Goal: Use online tool/utility: Utilize a website feature to perform a specific function

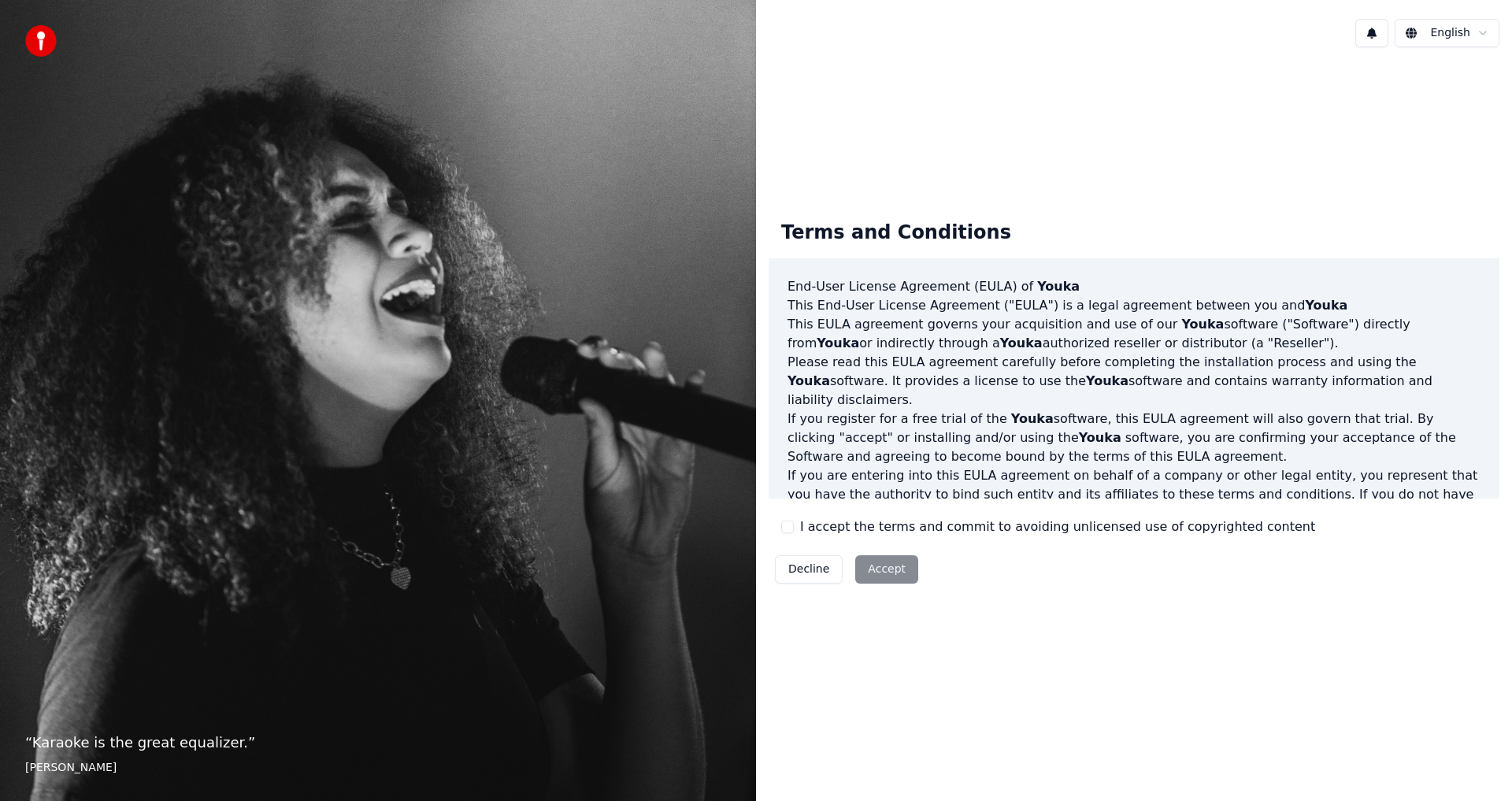
click at [789, 530] on button "I accept the terms and commit to avoiding unlicensed use of copyrighted content" at bounding box center [787, 526] width 13 height 13
click at [881, 568] on button "Accept" at bounding box center [886, 569] width 63 height 29
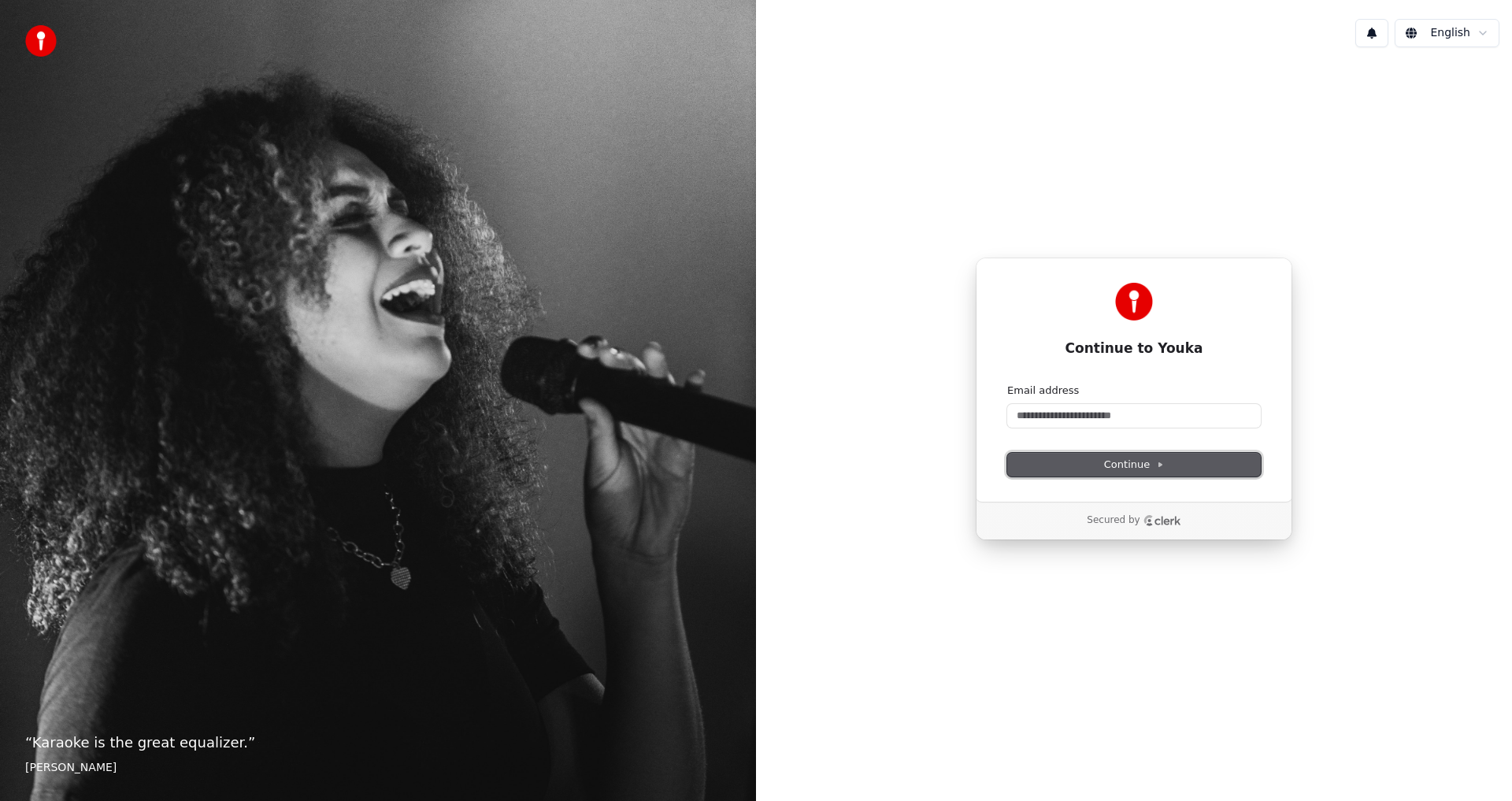
click at [1156, 463] on icon at bounding box center [1160, 464] width 8 height 8
click at [1030, 414] on input "Email address" at bounding box center [1134, 416] width 254 height 24
click at [1030, 415] on input "Email address" at bounding box center [1134, 416] width 254 height 24
click at [1480, 31] on html "“ Karaoke is the great equalizer. ” [PERSON_NAME] [PERSON_NAME] Continue to You…" at bounding box center [756, 400] width 1512 height 801
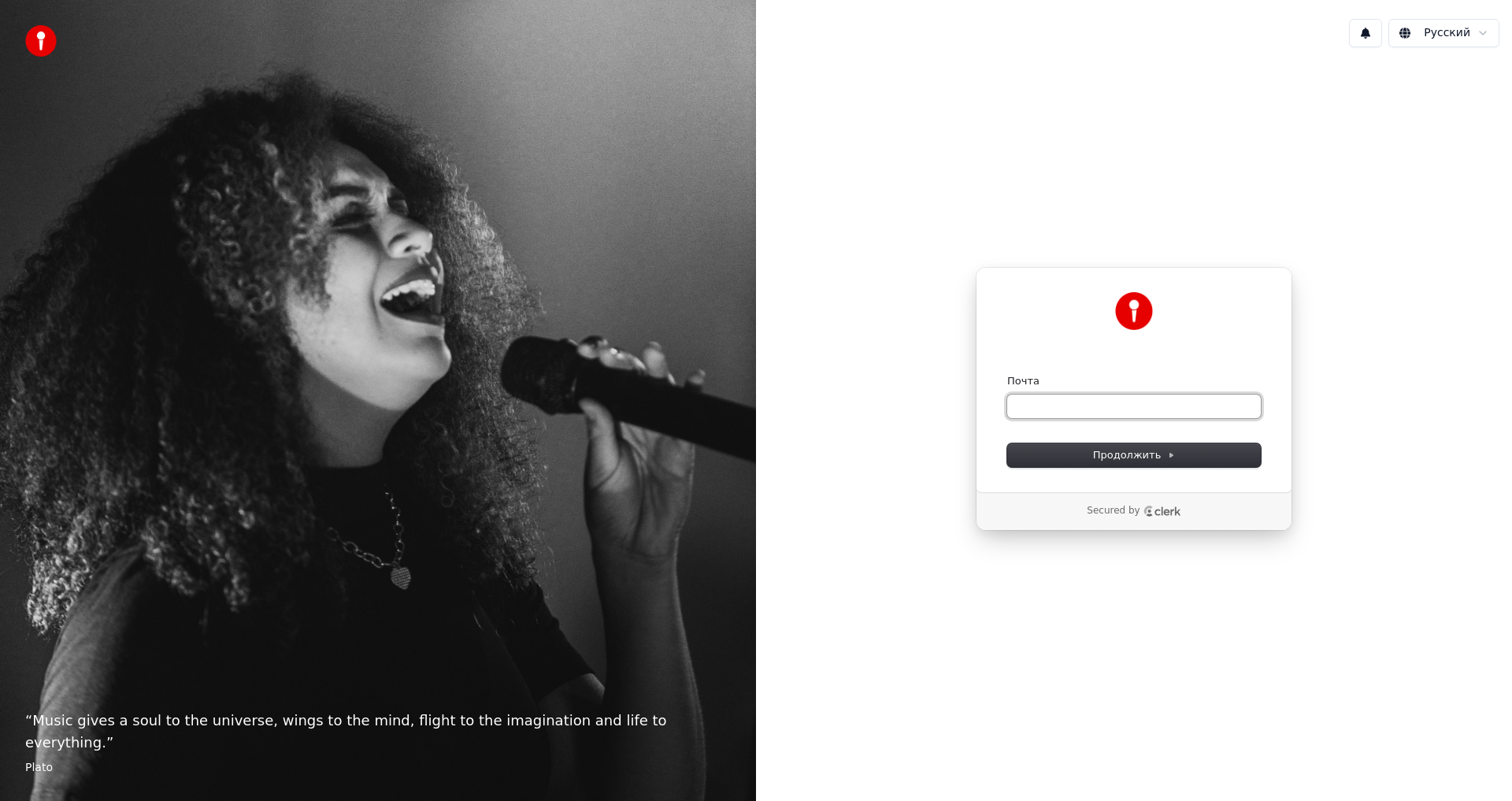
click at [1034, 406] on input "Почта" at bounding box center [1134, 406] width 254 height 24
click at [1151, 455] on span "Продолжить" at bounding box center [1134, 454] width 83 height 14
type input "**********"
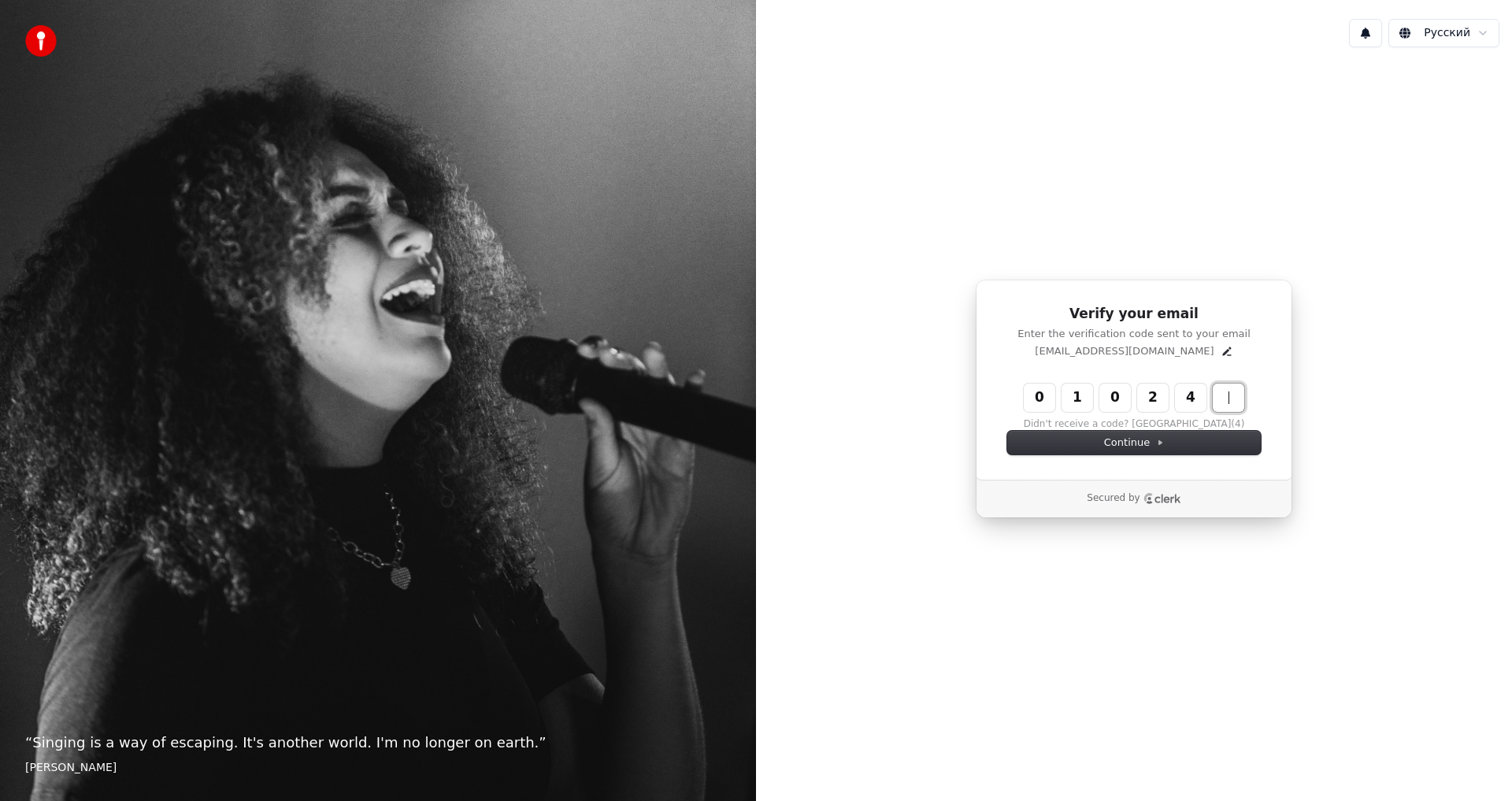
type input "******"
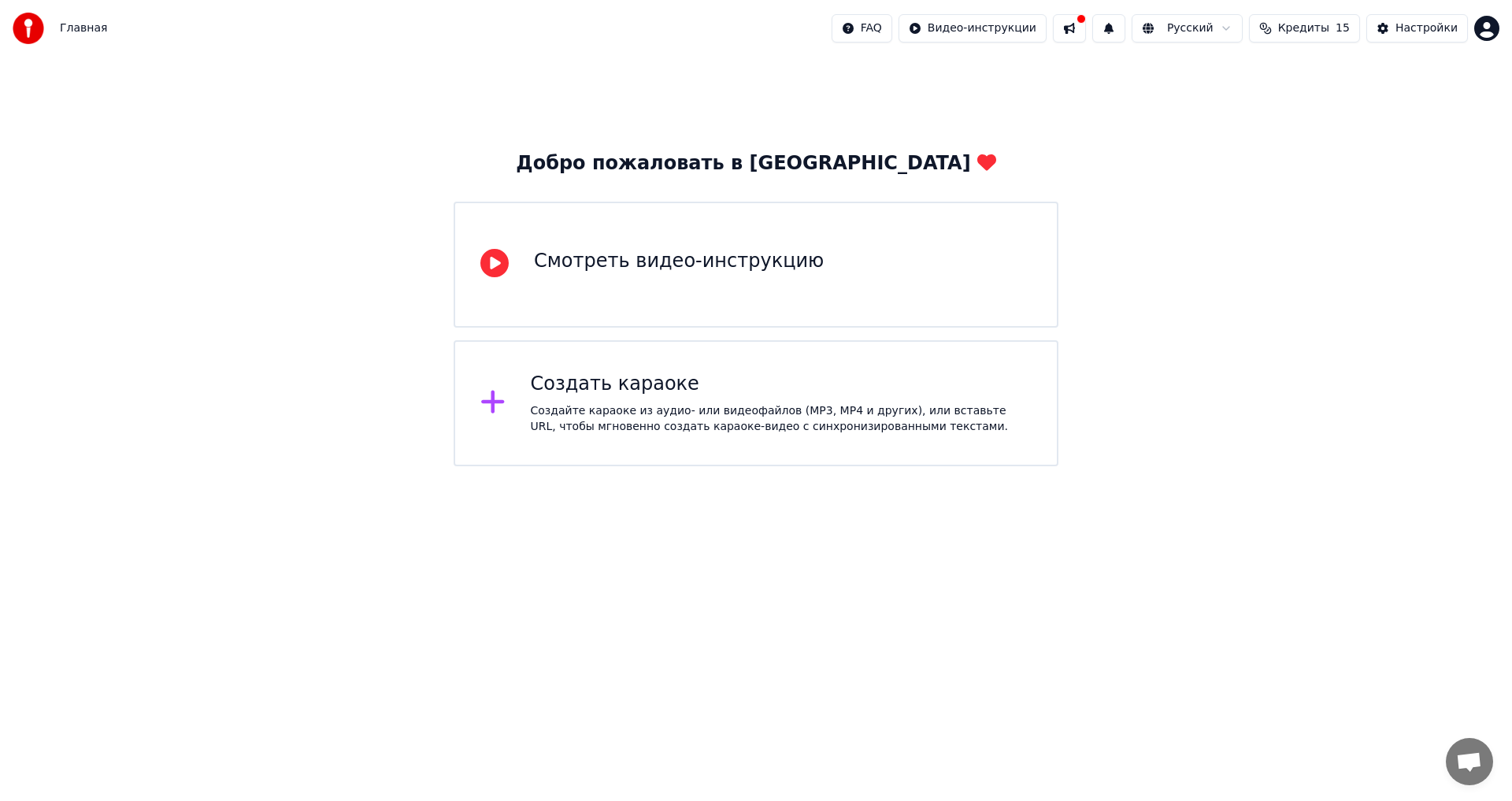
click at [642, 404] on div "Создайте караоке из аудио- или видеофайлов (MP3, MP4 и других), или вставьте UR…" at bounding box center [781, 418] width 502 height 31
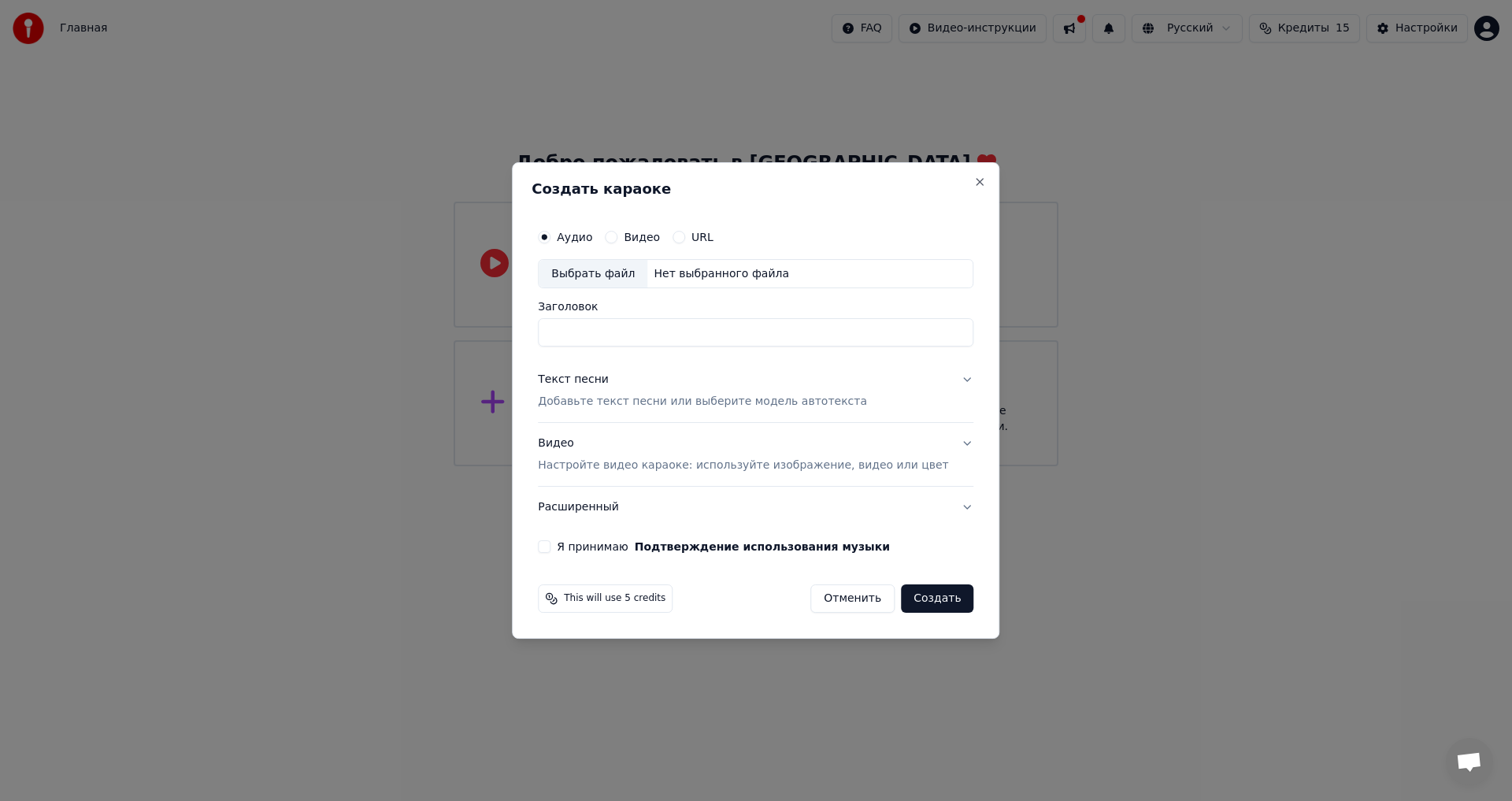
click at [617, 235] on button "Видео" at bounding box center [611, 237] width 13 height 13
click at [694, 266] on div "Нет выбранного файла" at bounding box center [722, 274] width 148 height 16
click at [974, 178] on button "Close" at bounding box center [980, 181] width 13 height 13
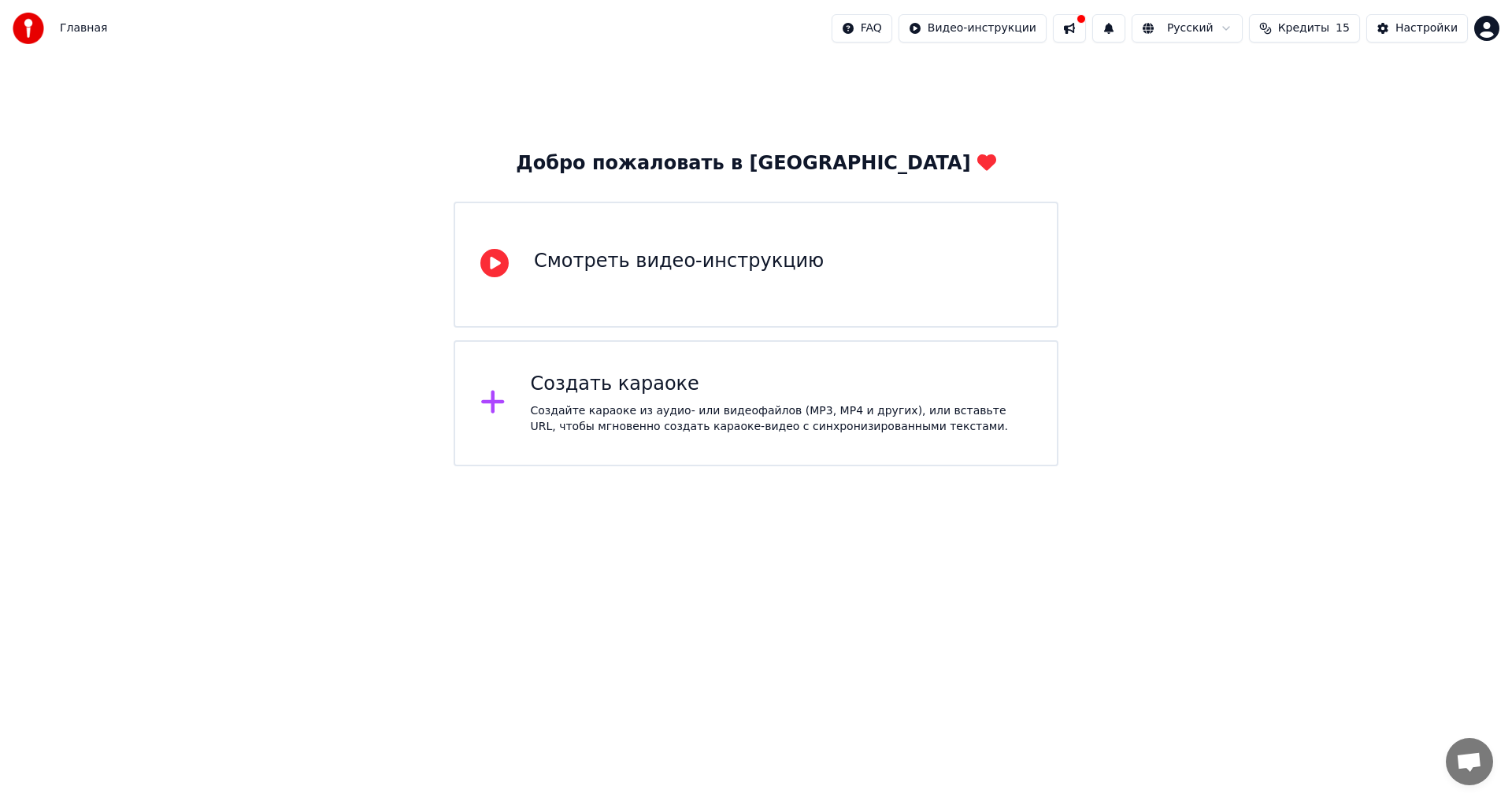
click at [1086, 21] on button at bounding box center [1069, 29] width 33 height 29
click at [831, 73] on div "Добро пожаловать в Youka Смотреть видео-инструкцию Создать караоке Создайте кар…" at bounding box center [756, 261] width 1512 height 410
click at [1242, 27] on html "Главная FAQ Видео-инструкции Русский Кредиты 15 Настройки Добро пожаловать в Yo…" at bounding box center [756, 233] width 1512 height 466
click at [1337, 141] on html "Главная FAQ Видео-инструкции Русский Кредиты 15 Настройки Добро пожаловать в Yo…" at bounding box center [756, 233] width 1512 height 466
